Goal: Go to known website: Access a specific website the user already knows

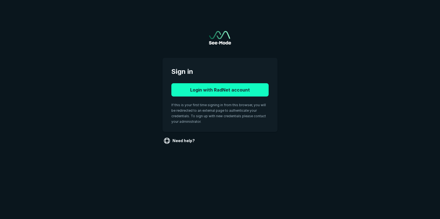
click at [216, 90] on button "Login with RadNet account" at bounding box center [219, 89] width 97 height 13
